Goal: Check status: Check status

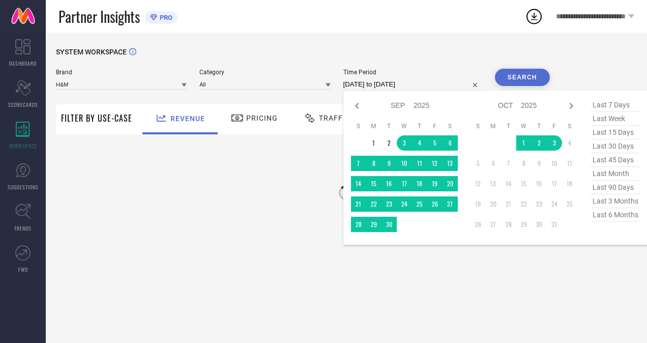
select select "8"
select select "2025"
select select "9"
select select "2025"
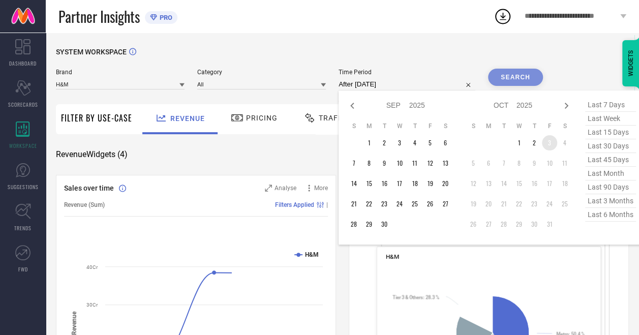
click at [548, 139] on td "3" at bounding box center [549, 142] width 15 height 15
type input "03-10-2025 to 03-10-2025"
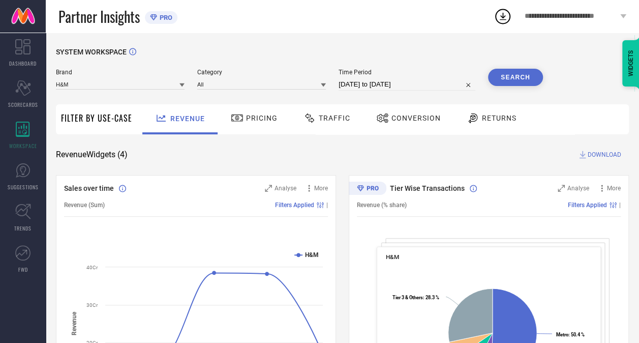
click at [517, 78] on button "Search" at bounding box center [515, 77] width 55 height 17
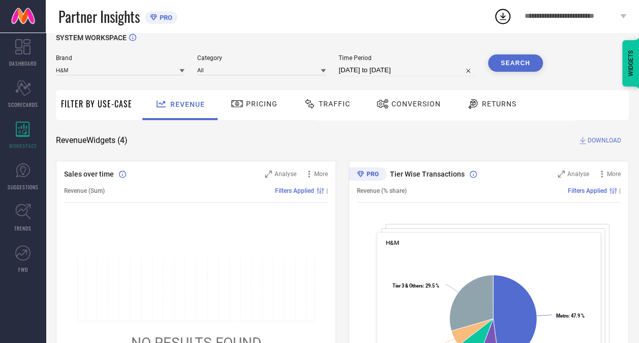
scroll to position [12, 0]
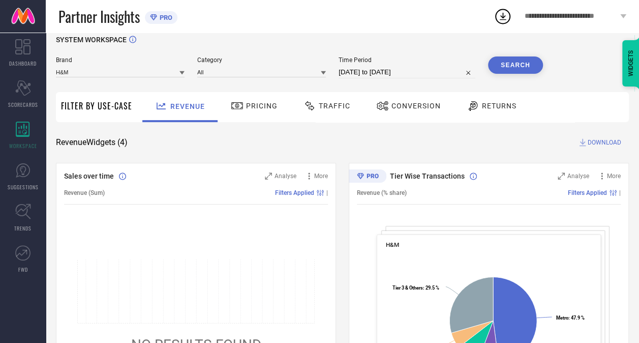
click at [326, 106] on span "Traffic" at bounding box center [335, 106] width 32 height 8
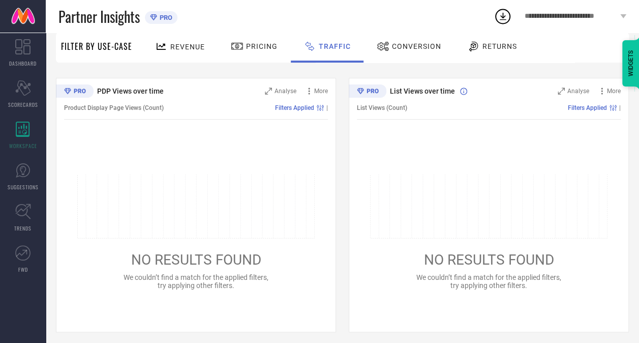
scroll to position [98, 0]
